Goal: Task Accomplishment & Management: Use online tool/utility

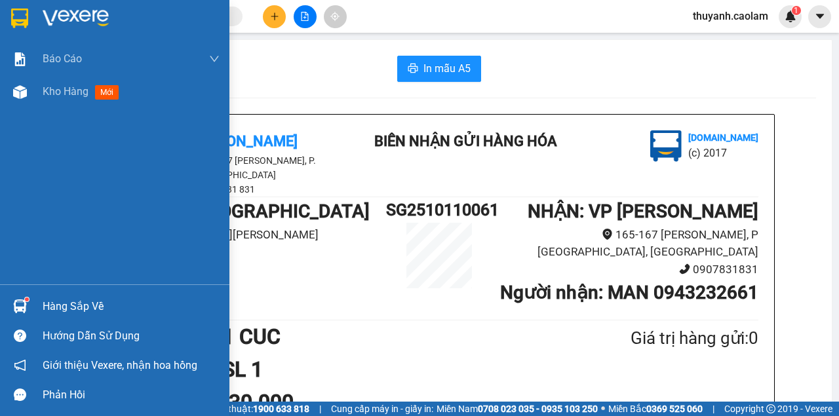
click at [20, 9] on img at bounding box center [19, 19] width 17 height 20
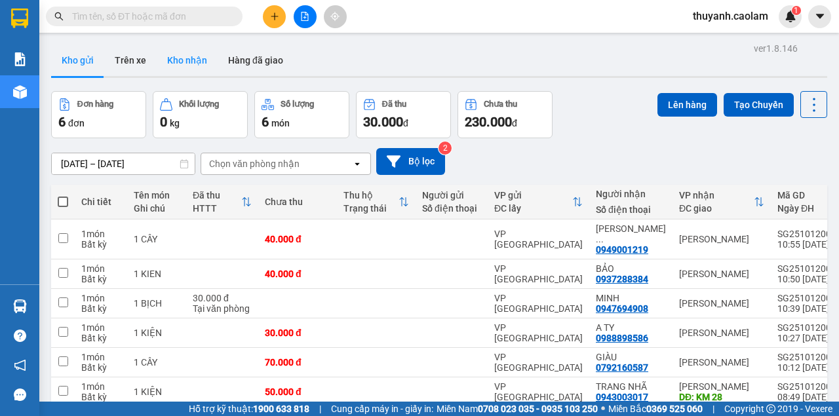
click at [184, 68] on button "Kho nhận" at bounding box center [187, 60] width 61 height 31
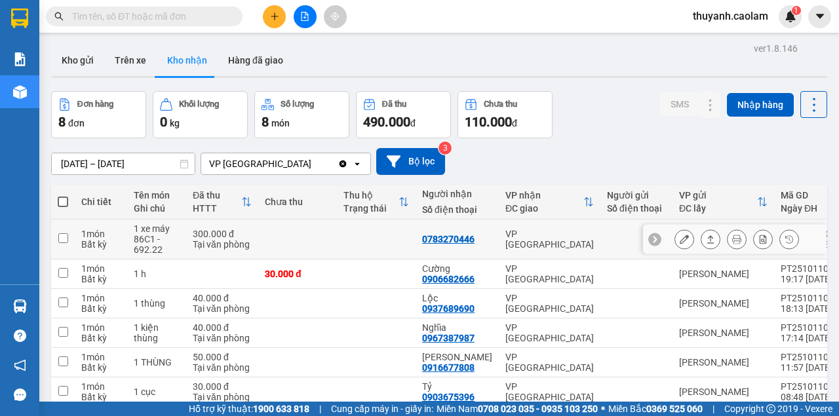
click at [680, 238] on icon at bounding box center [684, 239] width 9 height 9
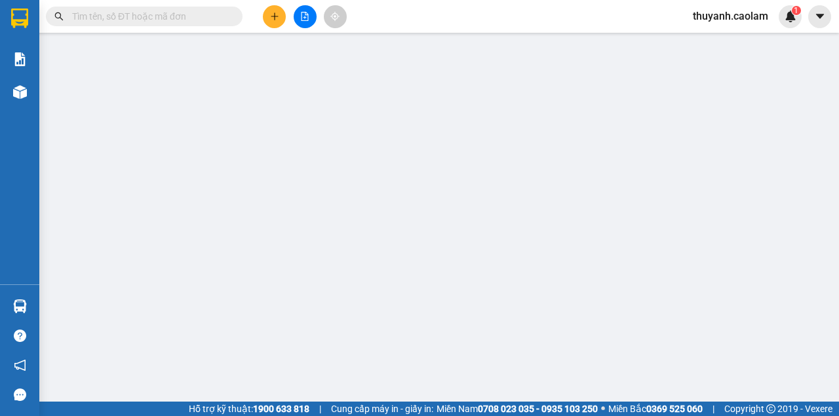
type input "0783270446"
type input "300.000"
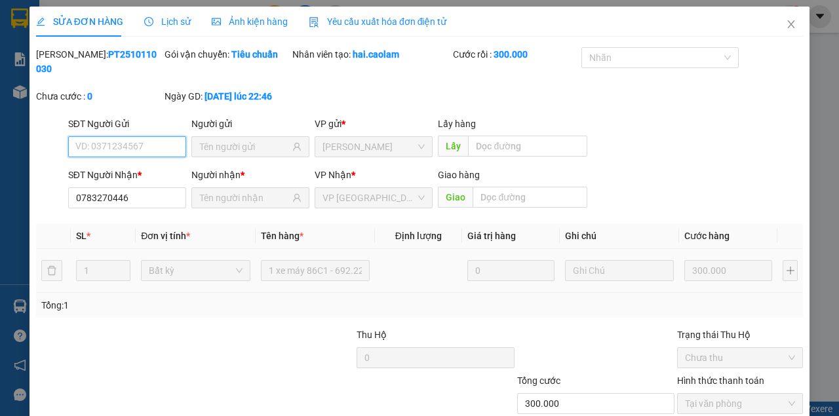
scroll to position [85, 0]
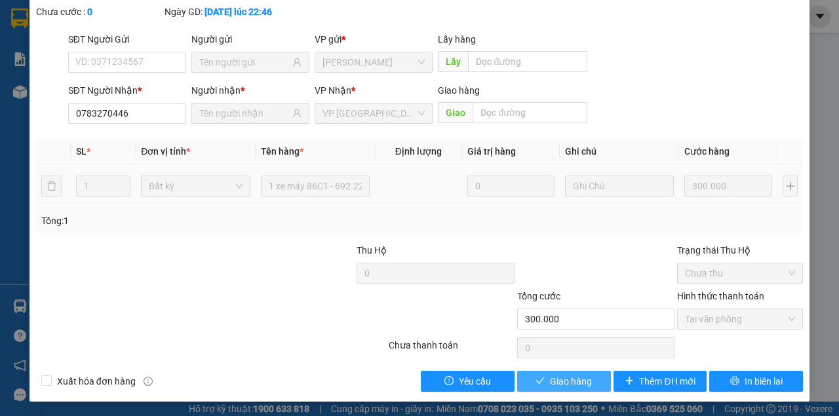
click at [573, 387] on span "Giao hàng" at bounding box center [571, 381] width 42 height 14
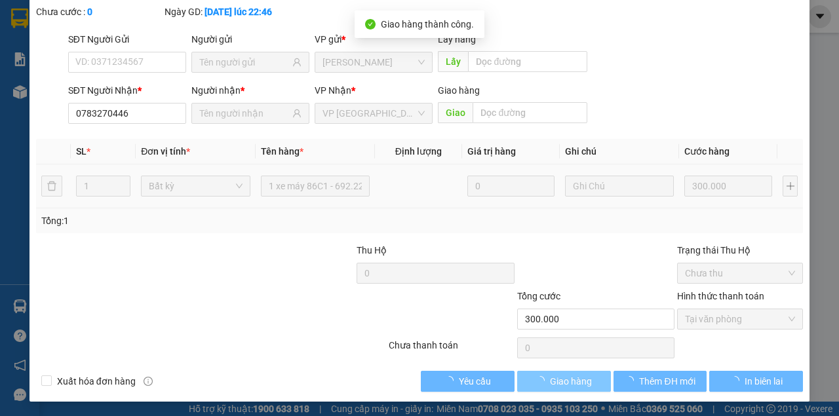
scroll to position [0, 0]
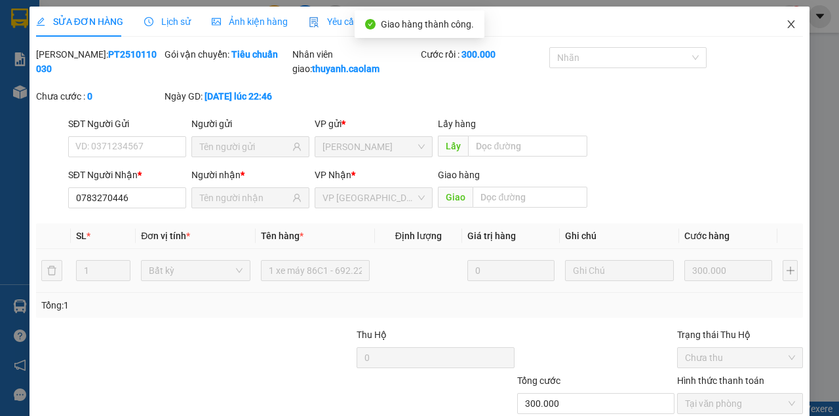
click at [779, 17] on span "Close" at bounding box center [791, 25] width 37 height 37
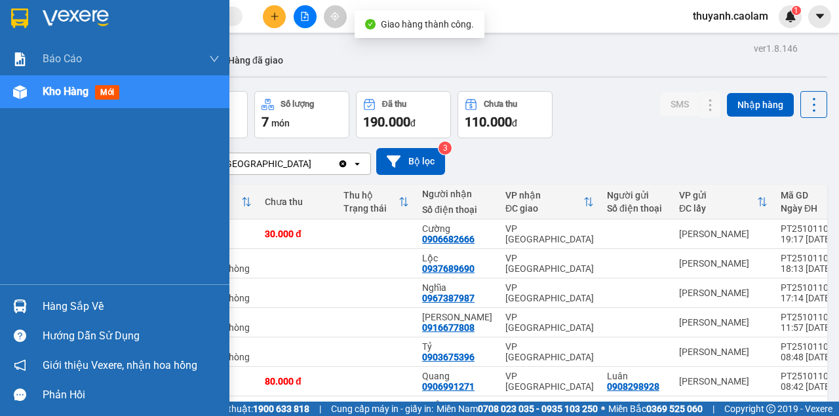
click at [29, 7] on div at bounding box center [20, 18] width 23 height 23
click at [29, 20] on div at bounding box center [20, 18] width 23 height 23
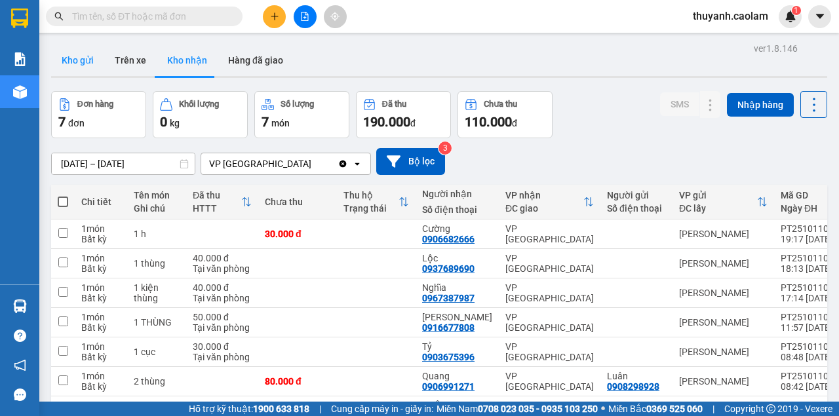
click at [86, 64] on button "Kho gửi" at bounding box center [77, 60] width 53 height 31
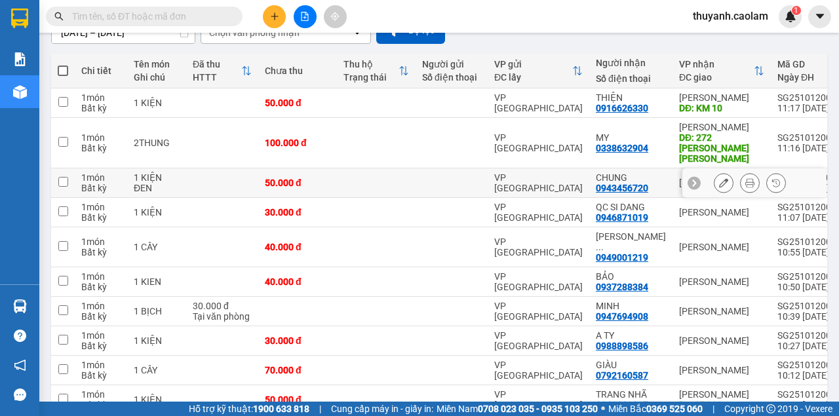
scroll to position [174, 0]
